Goal: Navigation & Orientation: Understand site structure

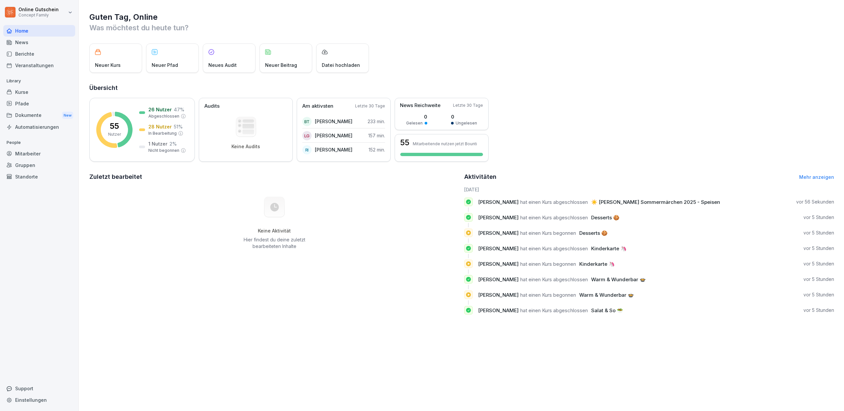
click at [26, 53] on div "Berichte" at bounding box center [39, 54] width 72 height 12
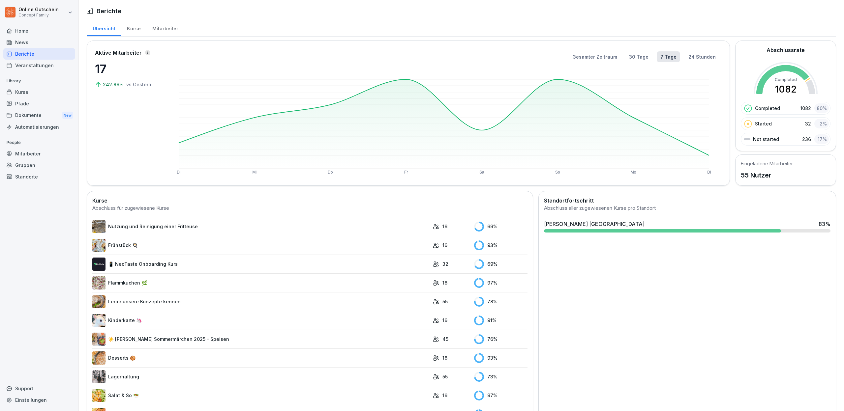
click at [158, 30] on div "Mitarbeiter" at bounding box center [165, 27] width 38 height 17
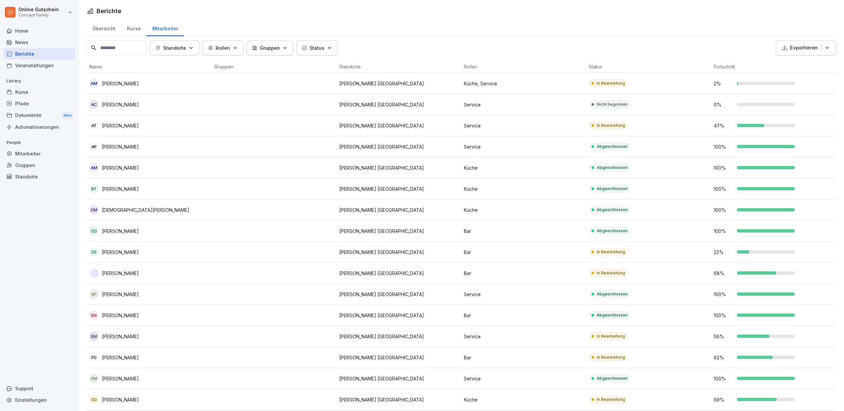
click at [119, 47] on input at bounding box center [117, 48] width 60 height 15
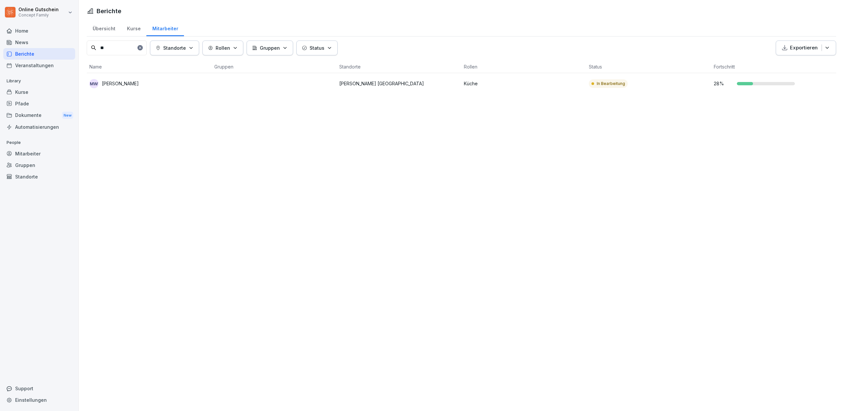
type input "**"
click at [557, 83] on p "Küche" at bounding box center [524, 83] width 120 height 7
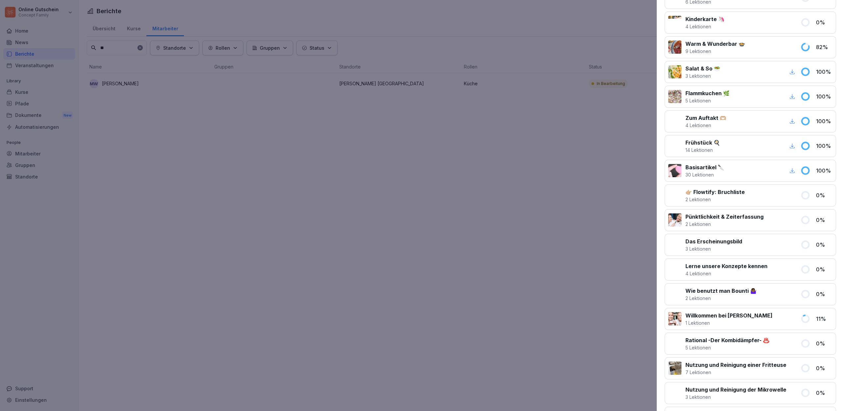
scroll to position [154, 0]
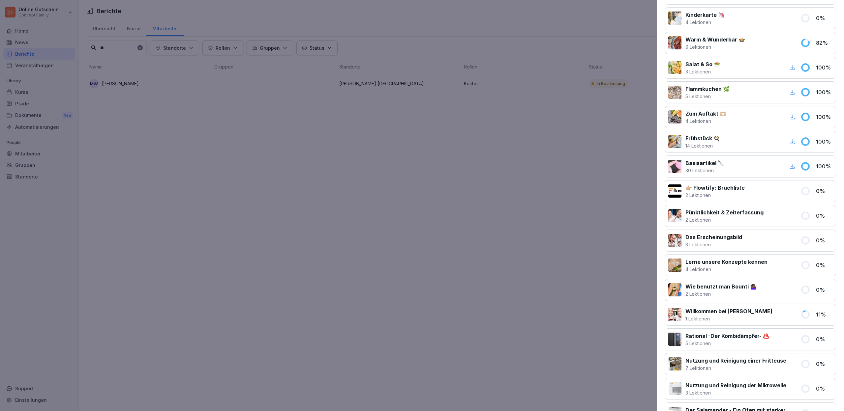
click at [758, 176] on div "Basisartikel 🔪 30 Lektionen 100 %" at bounding box center [750, 167] width 171 height 22
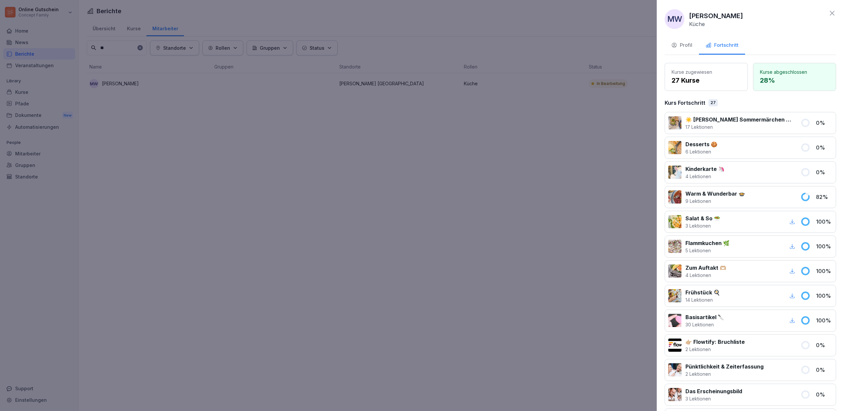
scroll to position [0, 0]
click at [810, 69] on p "Kurse abgeschlossen" at bounding box center [794, 72] width 69 height 7
click at [705, 78] on p "27 Kurse" at bounding box center [705, 80] width 69 height 10
click at [693, 75] on p "Kurse zugewiesen" at bounding box center [705, 72] width 69 height 7
click at [678, 87] on div "Kurse zugewiesen 27 Kurse" at bounding box center [706, 77] width 83 height 28
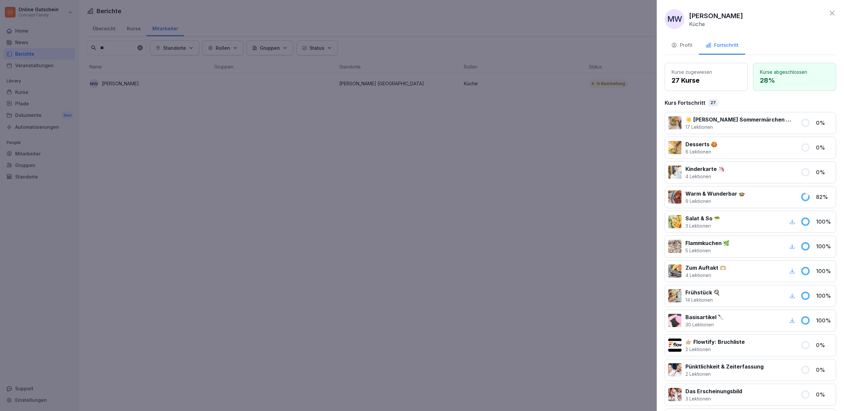
click at [699, 102] on p "Kurs Fortschritt" at bounding box center [685, 103] width 41 height 8
click at [677, 47] on div "Profil" at bounding box center [681, 46] width 21 height 8
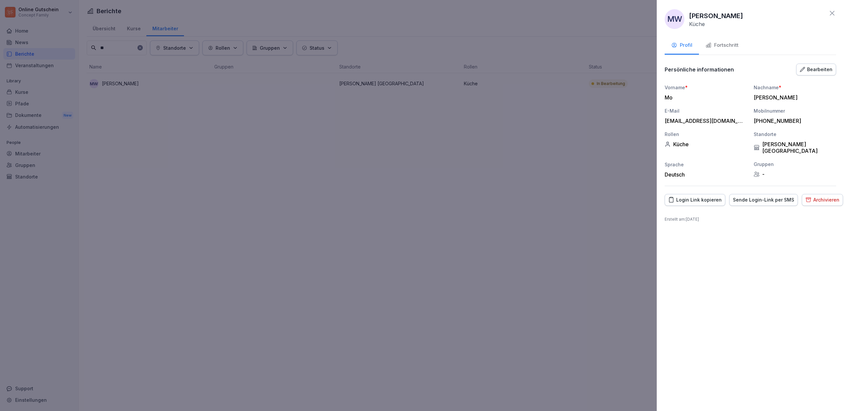
click at [716, 45] on div "Fortschritt" at bounding box center [721, 46] width 33 height 8
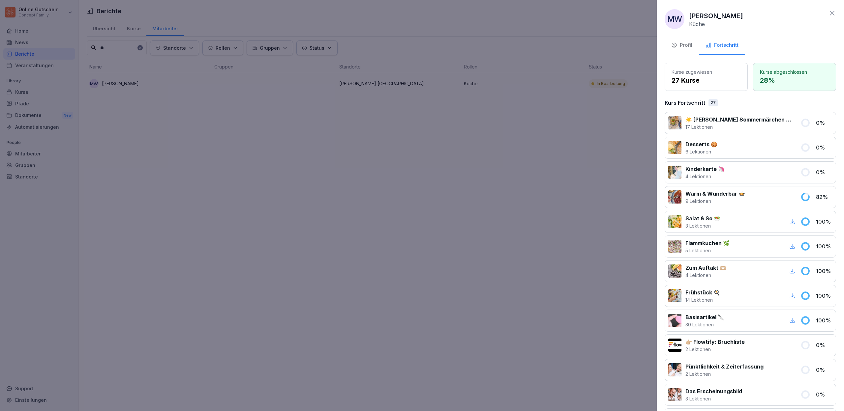
click at [831, 13] on icon at bounding box center [832, 13] width 8 height 8
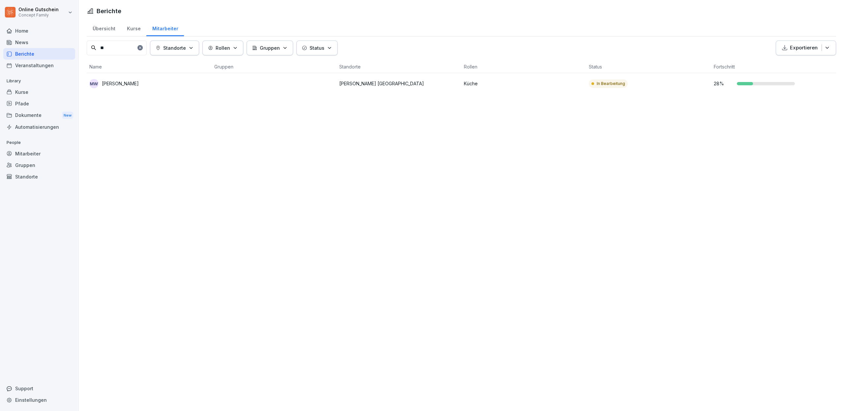
click at [512, 188] on div "Berichte Übersicht Kurse Mitarbeiter ** Standorte Rollen Gruppen Status Exporti…" at bounding box center [461, 205] width 765 height 411
click at [114, 47] on input "**" at bounding box center [117, 48] width 60 height 15
click at [142, 47] on icon at bounding box center [140, 48] width 4 height 4
click at [120, 49] on input at bounding box center [117, 48] width 60 height 15
type input "******"
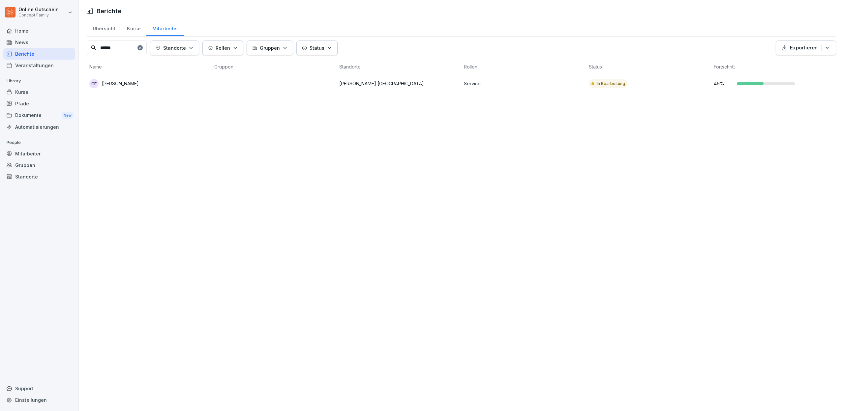
drag, startPoint x: 109, startPoint y: 61, endPoint x: 125, endPoint y: 81, distance: 25.8
click at [125, 81] on p "[PERSON_NAME]" at bounding box center [120, 83] width 37 height 7
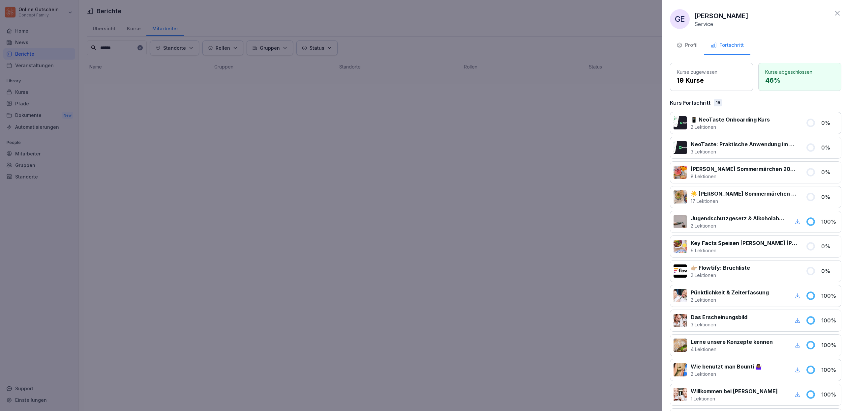
click at [320, 74] on div at bounding box center [422, 205] width 844 height 411
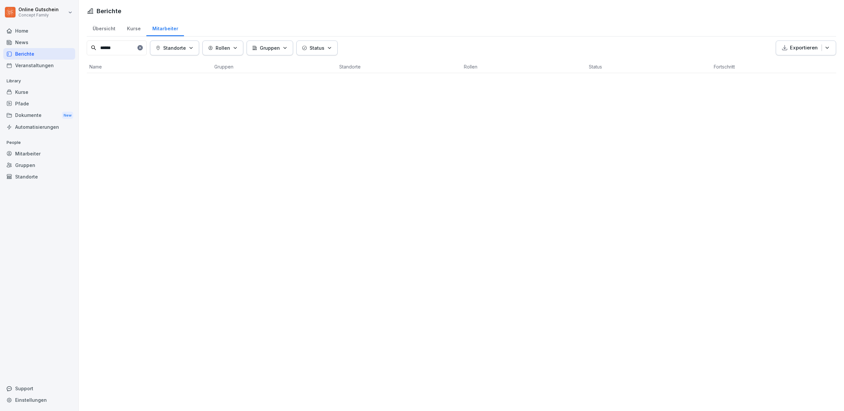
click at [123, 30] on div "Kurse" at bounding box center [133, 27] width 25 height 17
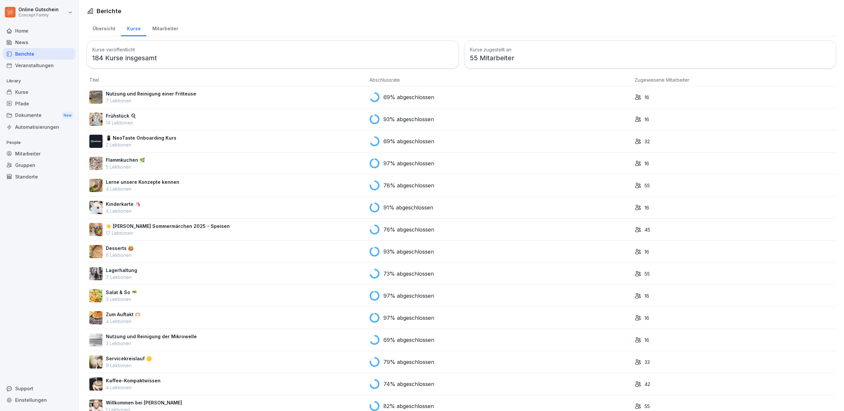
click at [123, 30] on div "Kurse" at bounding box center [133, 27] width 25 height 17
click at [102, 29] on div "Übersicht" at bounding box center [104, 27] width 34 height 17
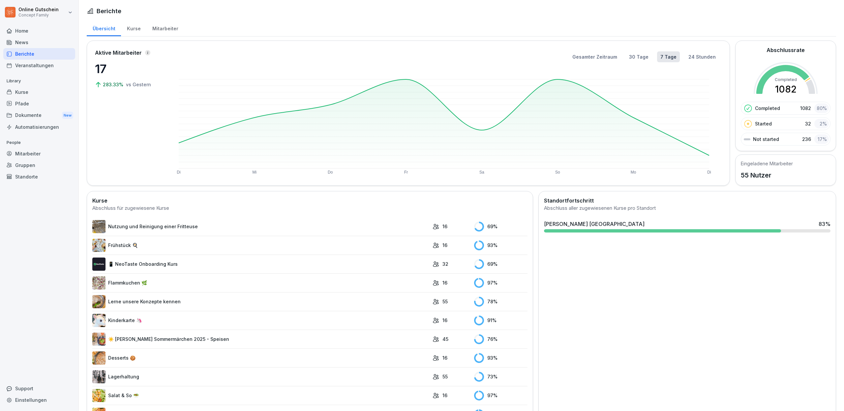
click at [789, 165] on h5 "Eingeladene Mitarbeiter" at bounding box center [767, 163] width 52 height 7
click at [769, 65] on rect at bounding box center [786, 94] width 64 height 64
click at [649, 59] on button "30 Tage" at bounding box center [639, 56] width 26 height 11
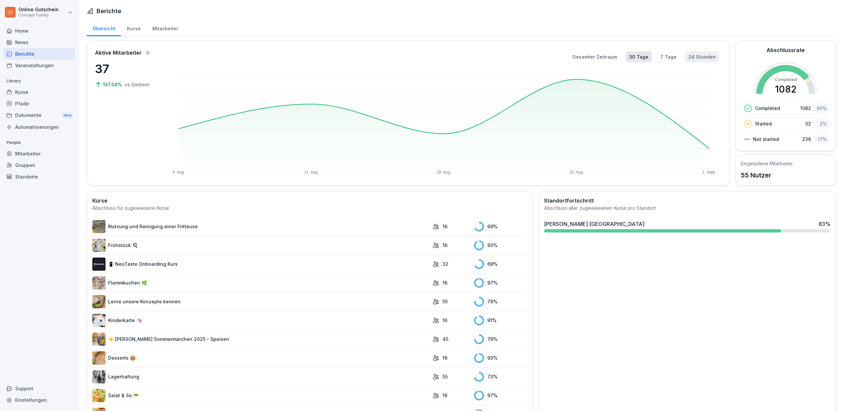
click at [702, 57] on button "24 Stunden" at bounding box center [702, 56] width 34 height 11
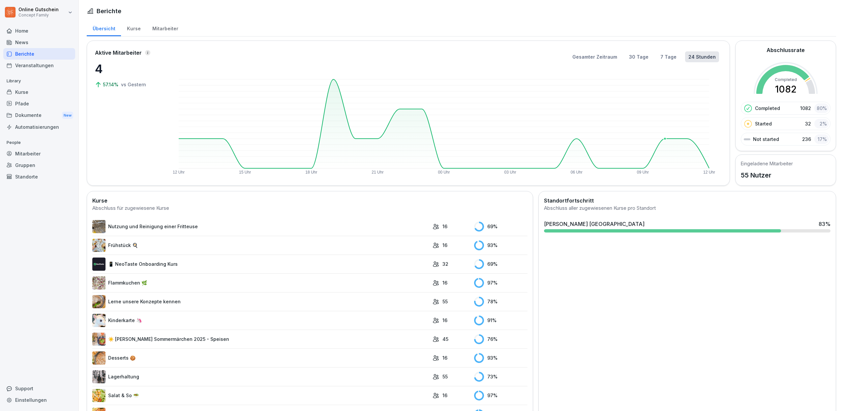
click at [674, 139] on rect at bounding box center [444, 123] width 530 height 89
click at [613, 56] on button "Gesamter Zeitraum" at bounding box center [594, 56] width 51 height 11
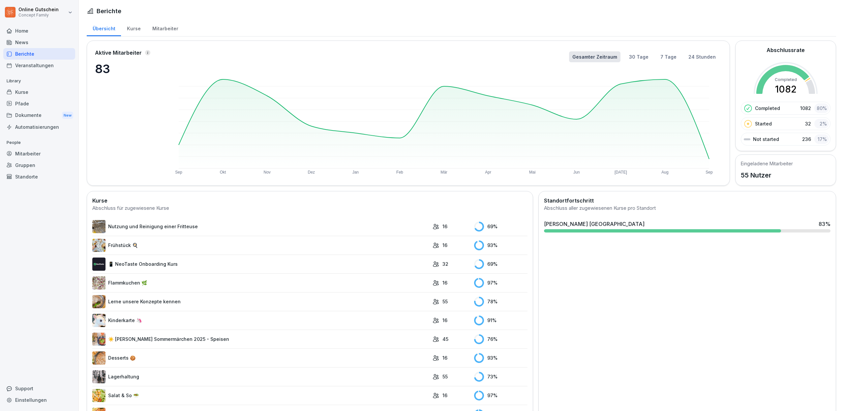
click at [20, 223] on div "Home News Berichte Veranstaltungen Library Kurse Pfade Dokumente New Automatisi…" at bounding box center [39, 214] width 72 height 387
click at [25, 127] on div "Automatisierungen" at bounding box center [39, 127] width 72 height 12
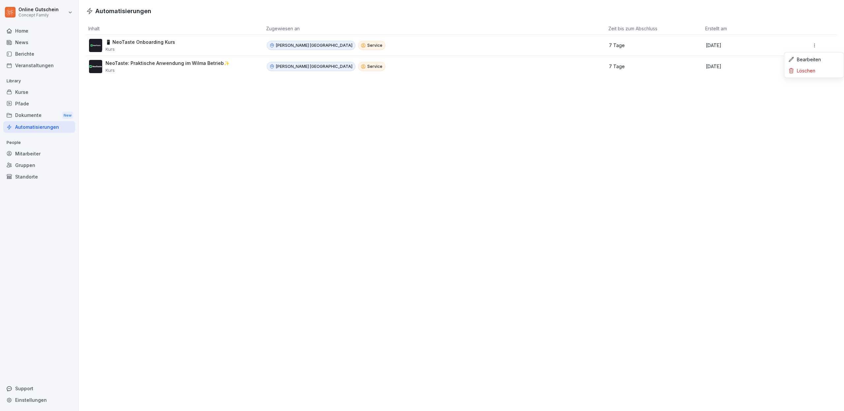
click at [815, 47] on html "Online Gutschein Concept Family Home News Berichte Veranstaltungen Library Kurs…" at bounding box center [422, 205] width 844 height 411
click at [740, 125] on html "Online Gutschein Concept Family Home News Berichte Veranstaltungen Library Kurs…" at bounding box center [422, 205] width 844 height 411
click at [342, 41] on td "[PERSON_NAME] Düsseldorf Service" at bounding box center [434, 45] width 342 height 21
click at [367, 43] on p "Service" at bounding box center [374, 46] width 15 height 6
click at [23, 102] on div "Pfade" at bounding box center [39, 104] width 72 height 12
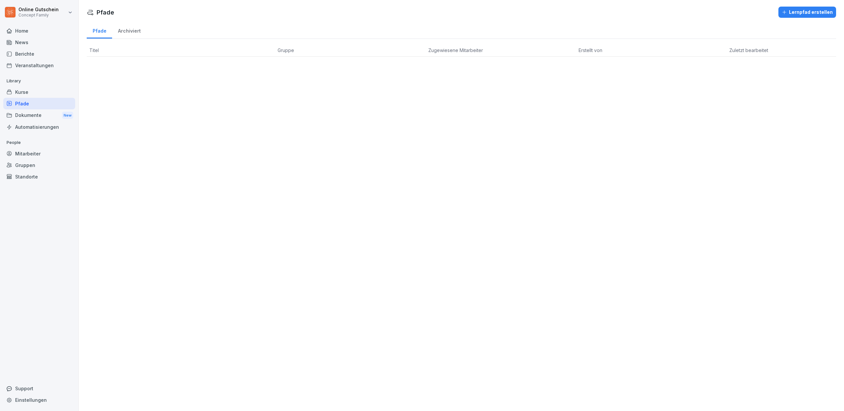
click at [31, 87] on div "Kurse" at bounding box center [39, 92] width 72 height 12
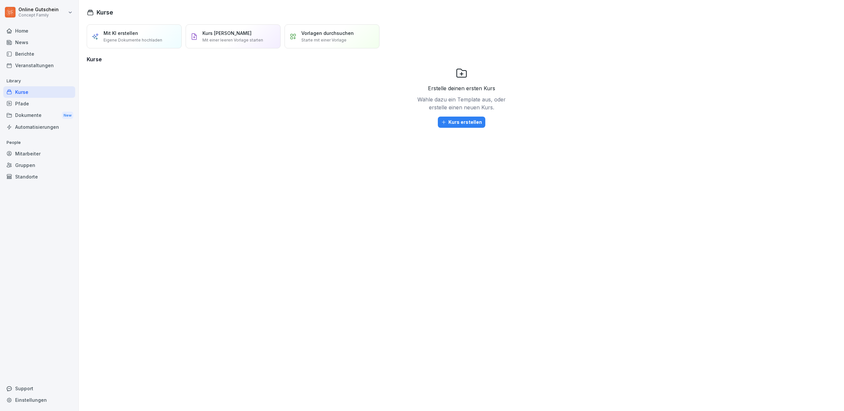
click at [35, 35] on div "Home" at bounding box center [39, 31] width 72 height 12
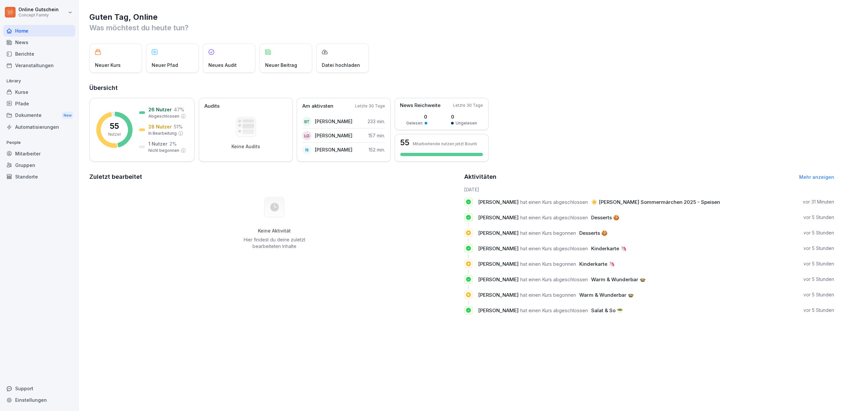
click at [230, 248] on div "Keine Aktivität Hier findest du deine zuletzt bearbeiteten Inhalte" at bounding box center [274, 223] width 370 height 74
click at [28, 113] on div "Dokumente New" at bounding box center [39, 115] width 72 height 12
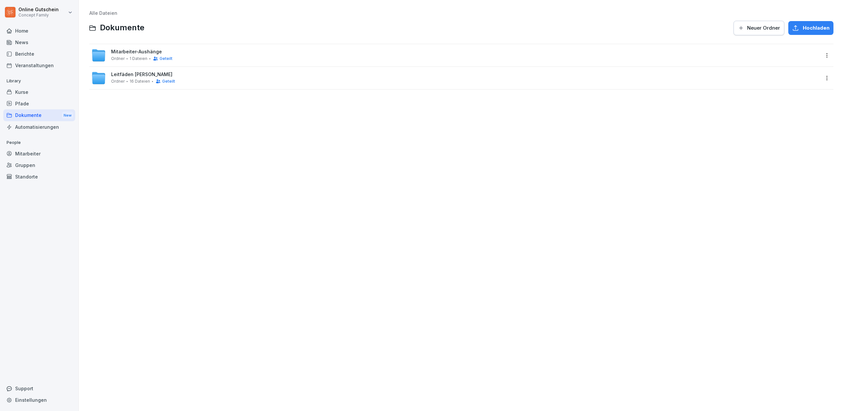
click at [193, 46] on div "Mitarbeiter-Aushänge Ordner 1 Dateien Geteilt" at bounding box center [461, 55] width 744 height 22
click at [171, 54] on div "Mitarbeiter-Aushänge Ordner 1 Dateien Geteilt" at bounding box center [455, 55] width 728 height 15
